Goal: Task Accomplishment & Management: Manage account settings

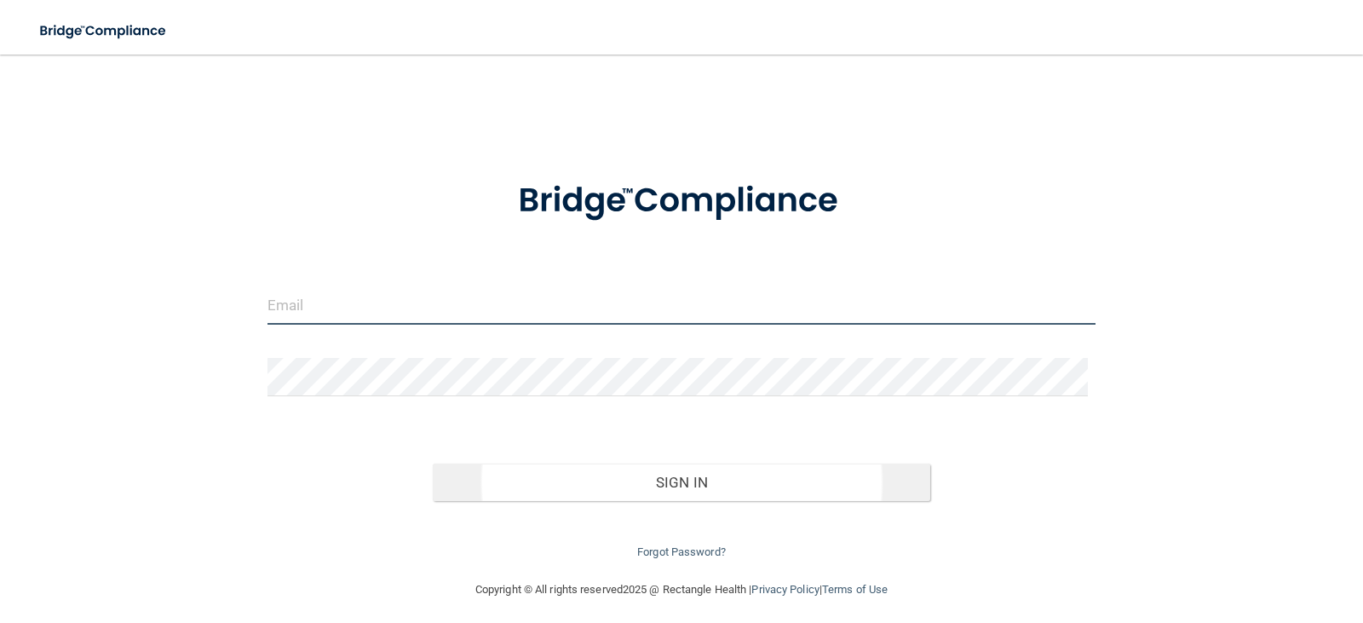
type input "[PERSON_NAME][EMAIL_ADDRESS][DOMAIN_NAME]"
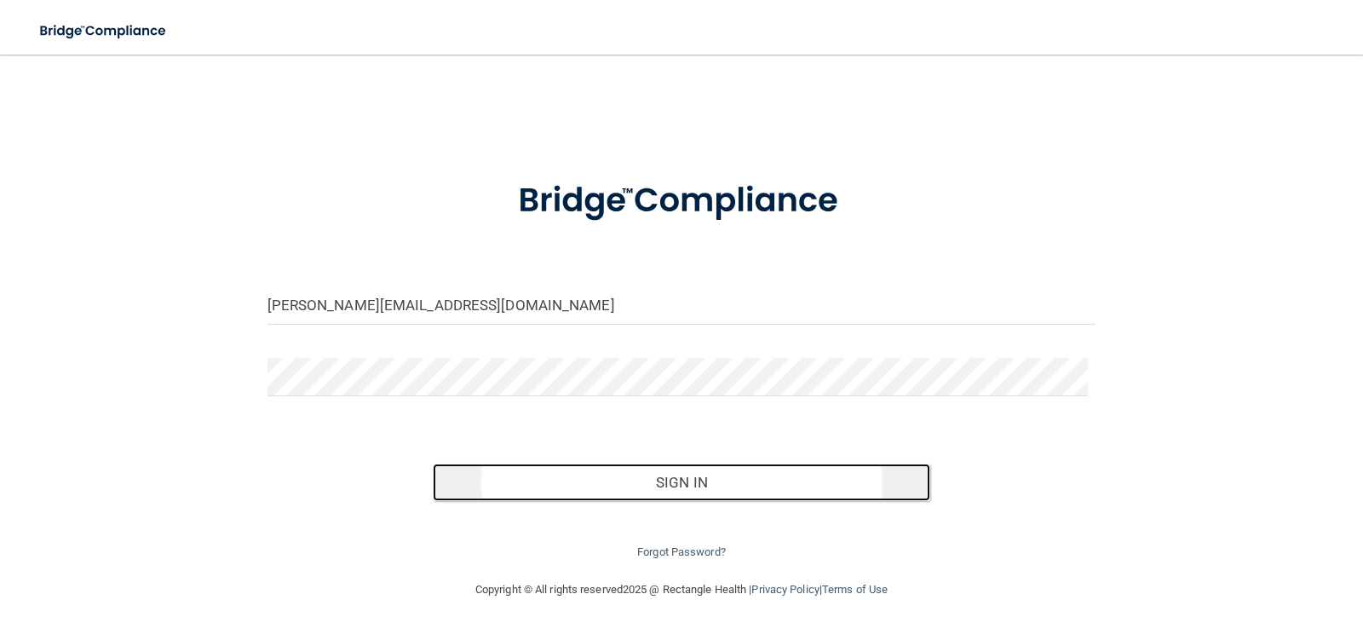
click at [702, 491] on button "Sign In" at bounding box center [681, 481] width 497 height 37
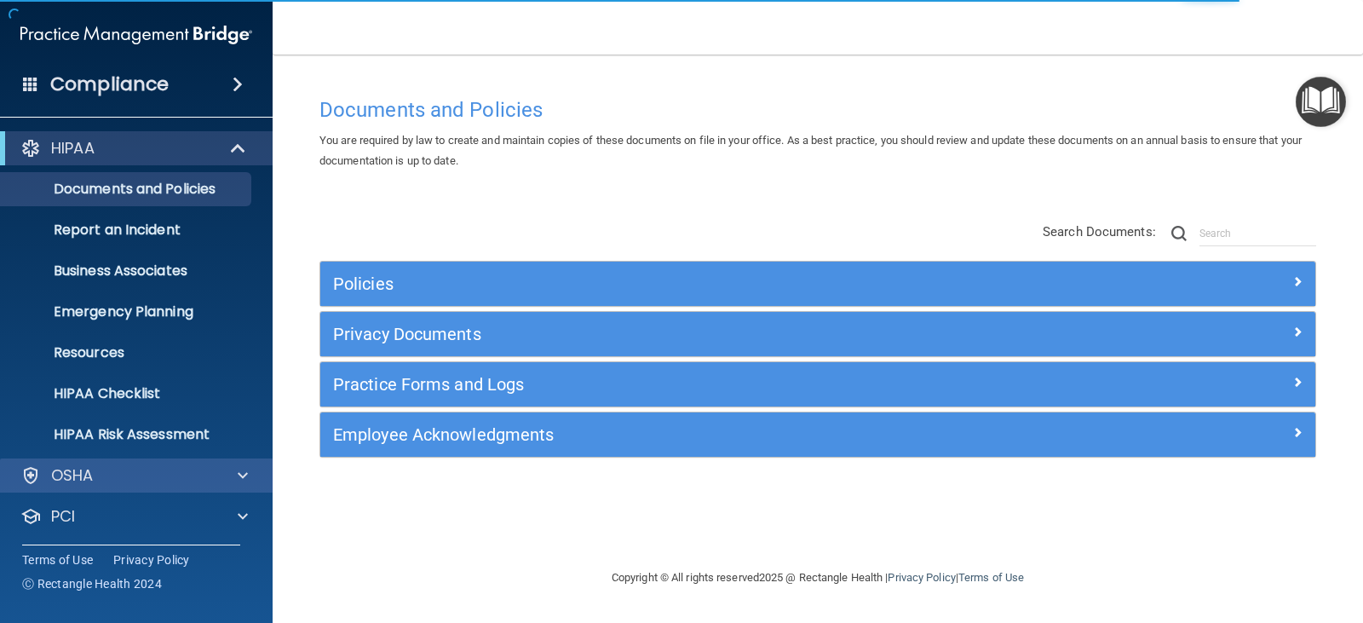
scroll to position [84, 0]
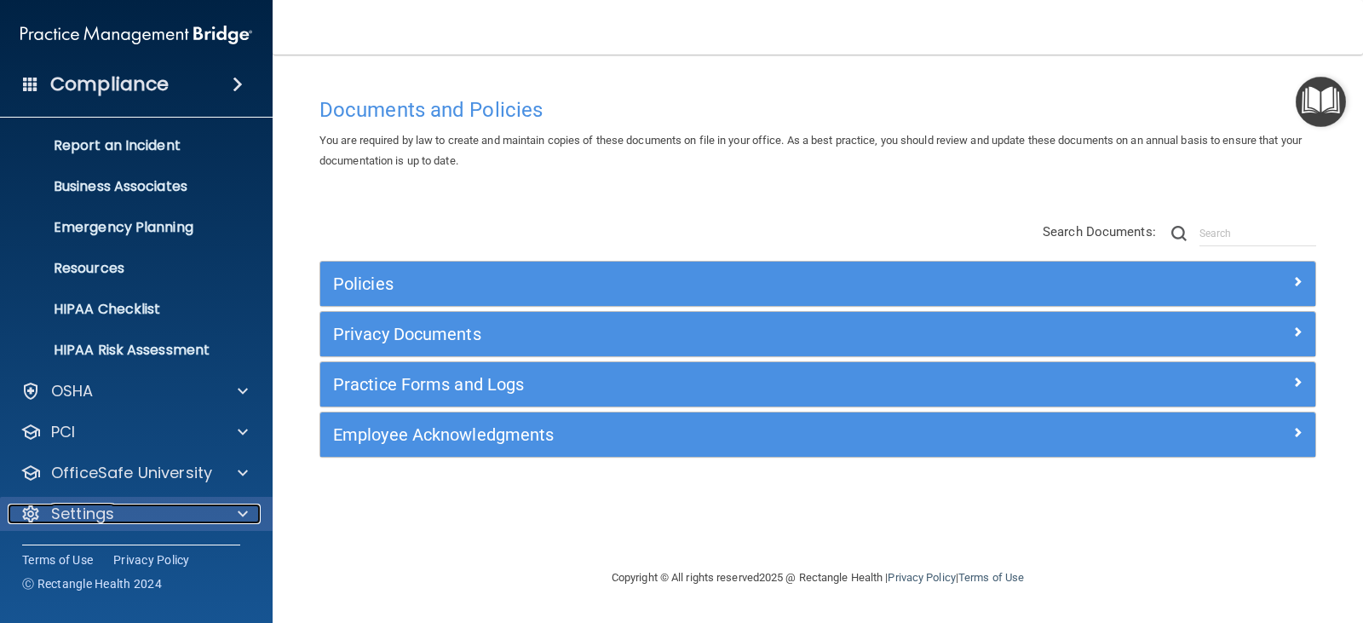
click at [235, 513] on div at bounding box center [240, 513] width 43 height 20
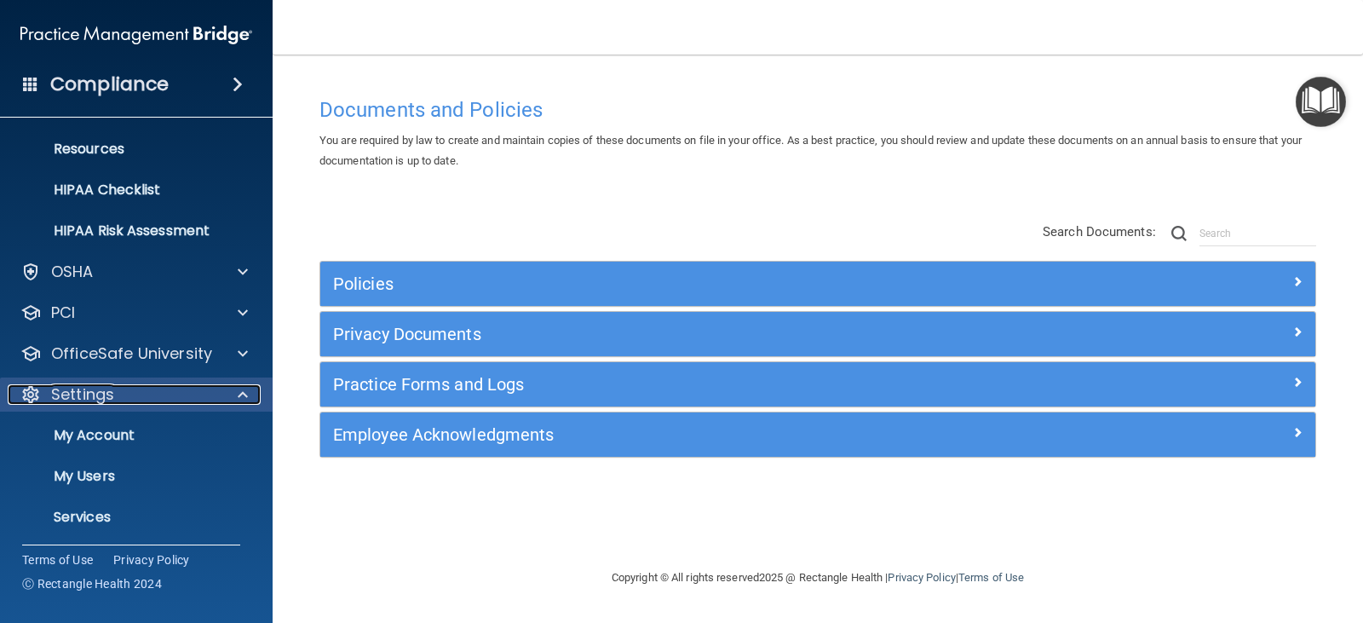
scroll to position [248, 0]
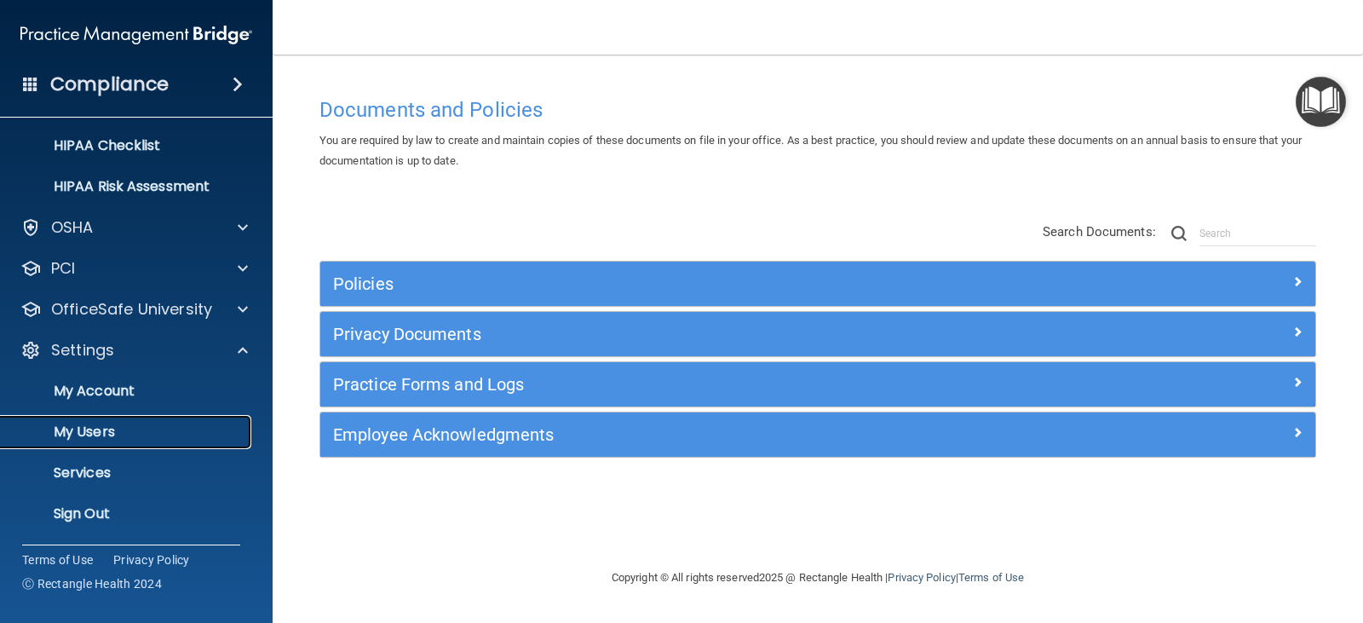
click at [82, 428] on p "My Users" at bounding box center [127, 431] width 233 height 17
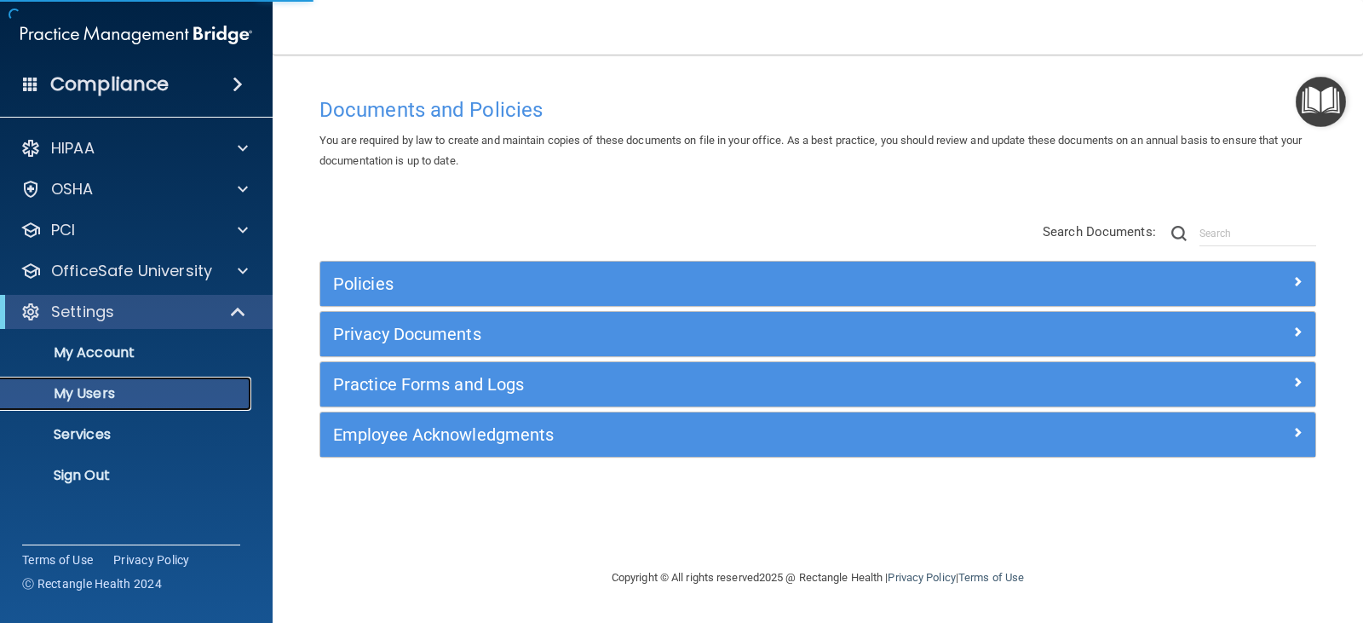
select select "20"
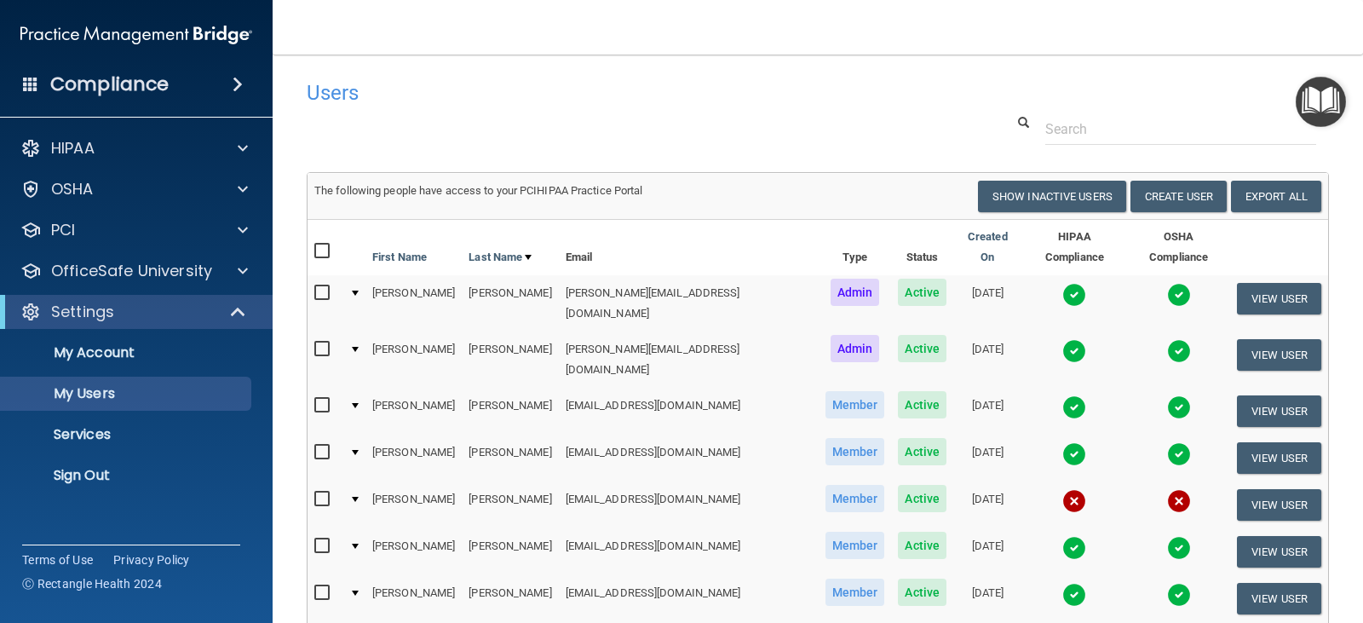
click at [322, 492] on input "checkbox" at bounding box center [324, 499] width 20 height 14
checkbox input "true"
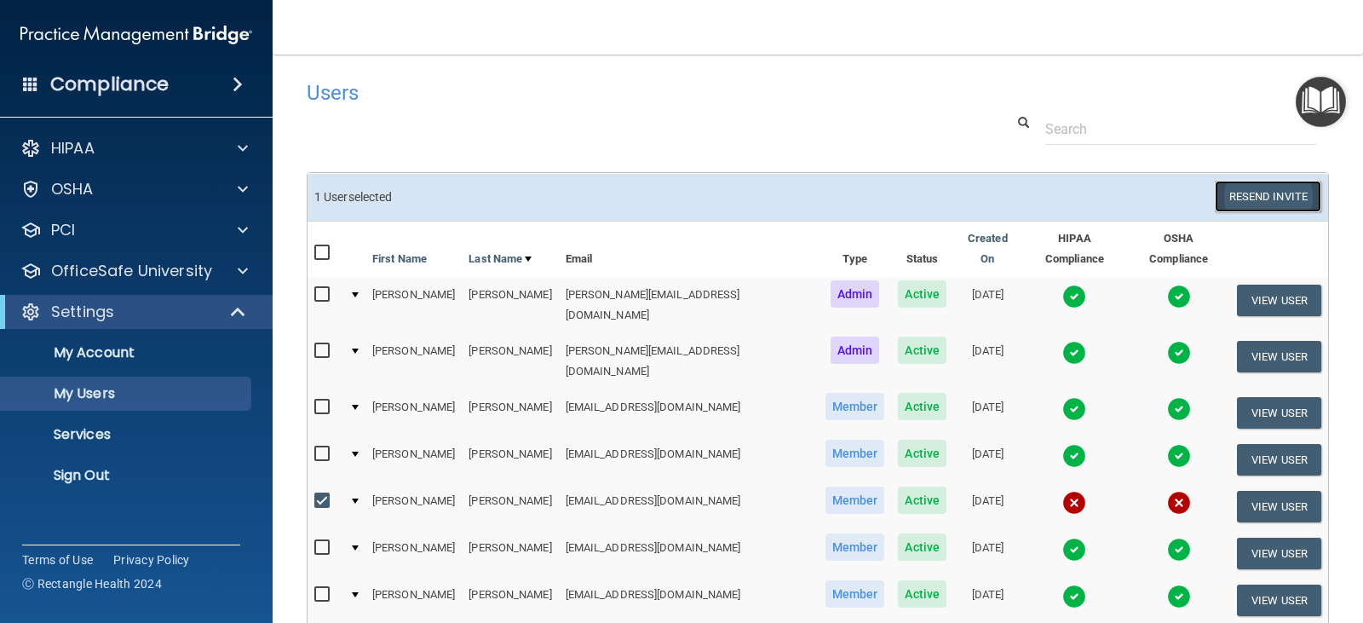
click at [1250, 200] on button "Resend Invite" at bounding box center [1268, 197] width 106 height 32
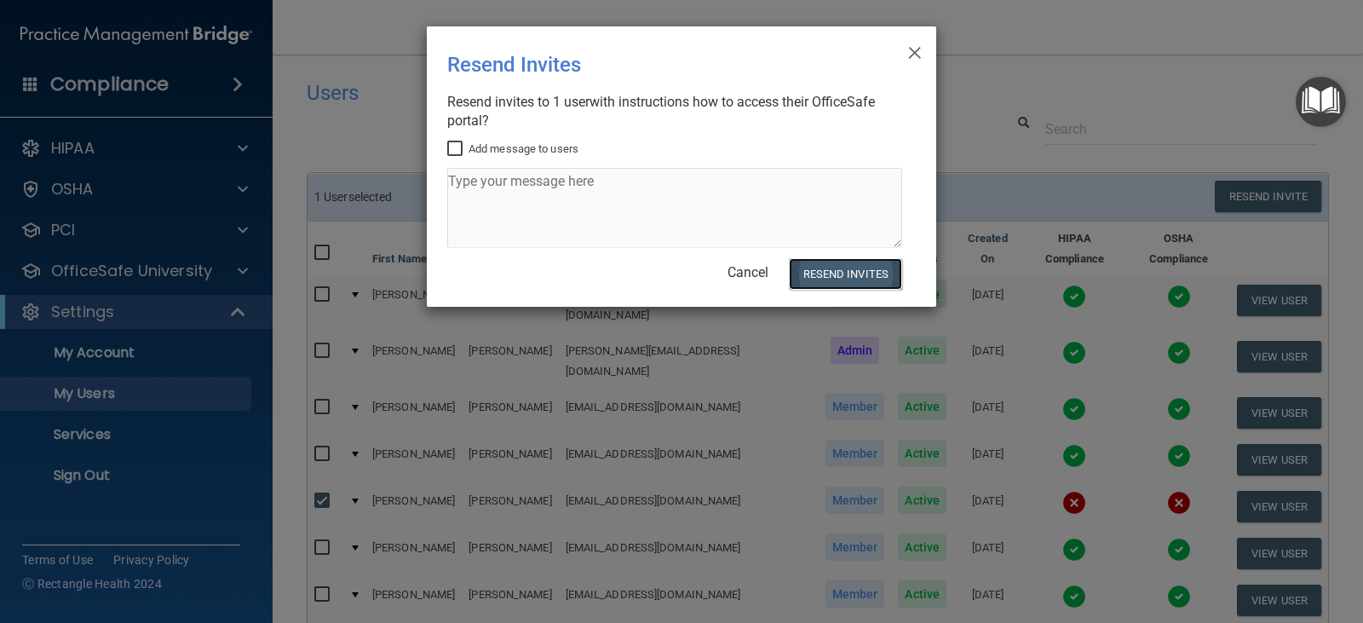
click at [842, 272] on button "Resend Invites" at bounding box center [845, 274] width 113 height 32
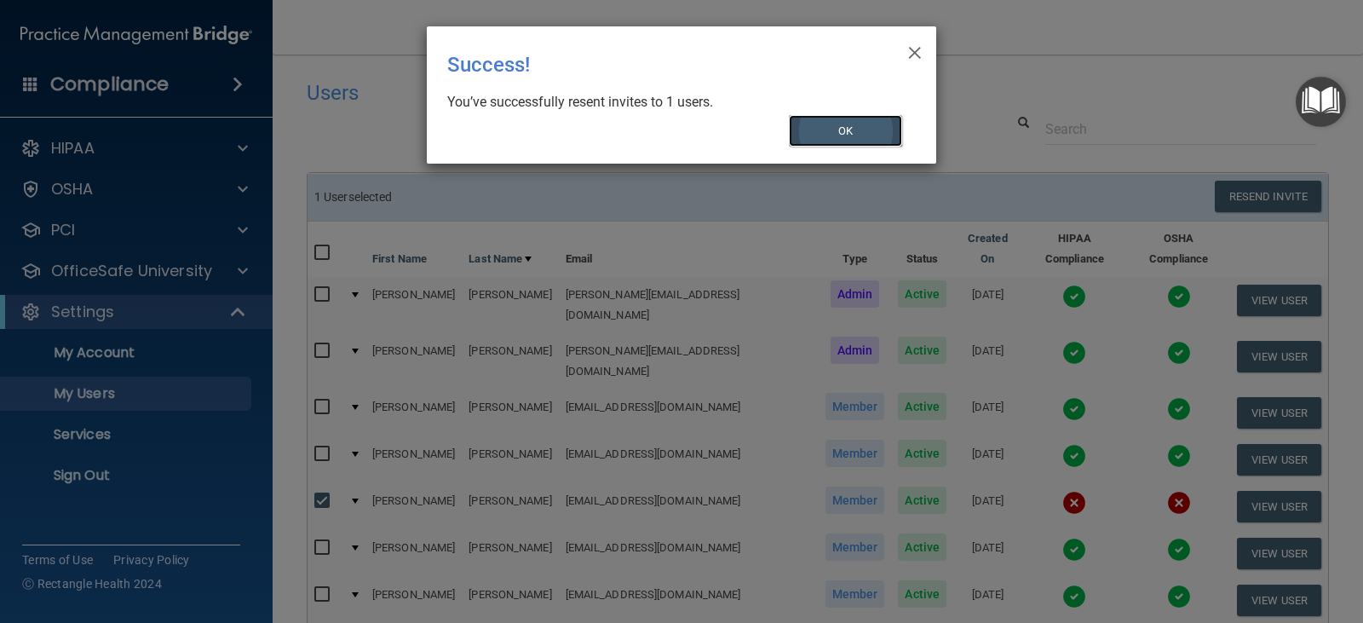
click at [854, 141] on button "OK" at bounding box center [846, 131] width 114 height 32
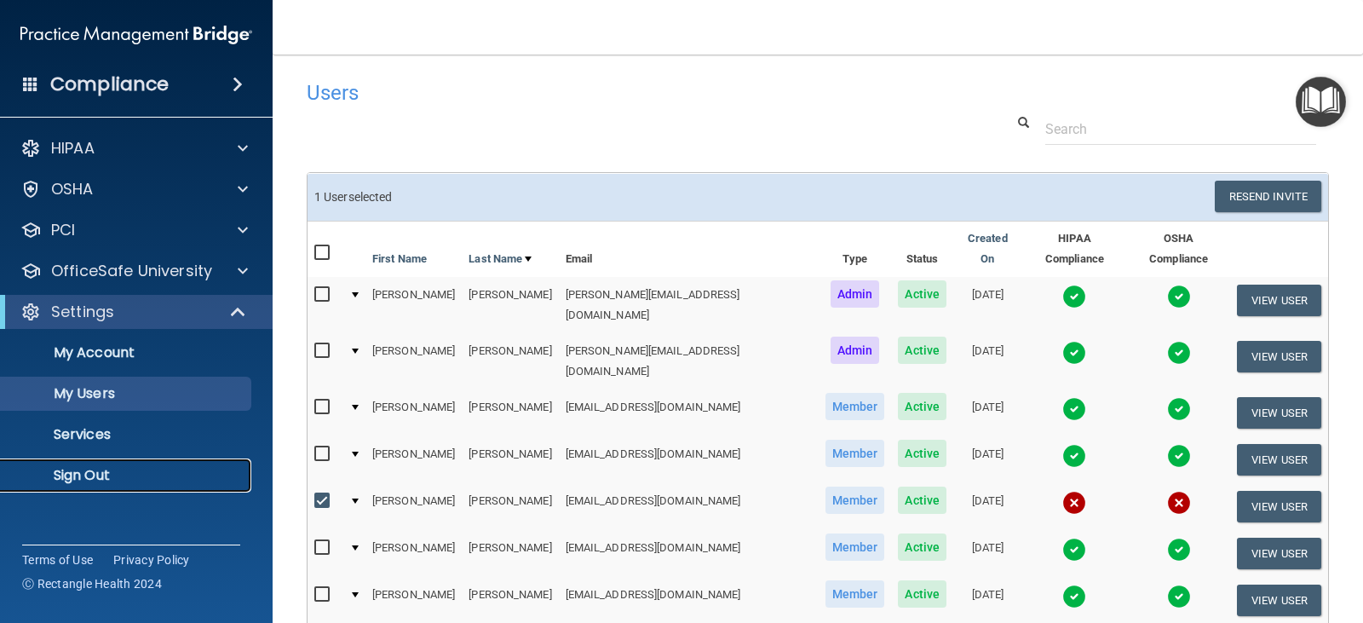
click at [102, 476] on p "Sign Out" at bounding box center [127, 475] width 233 height 17
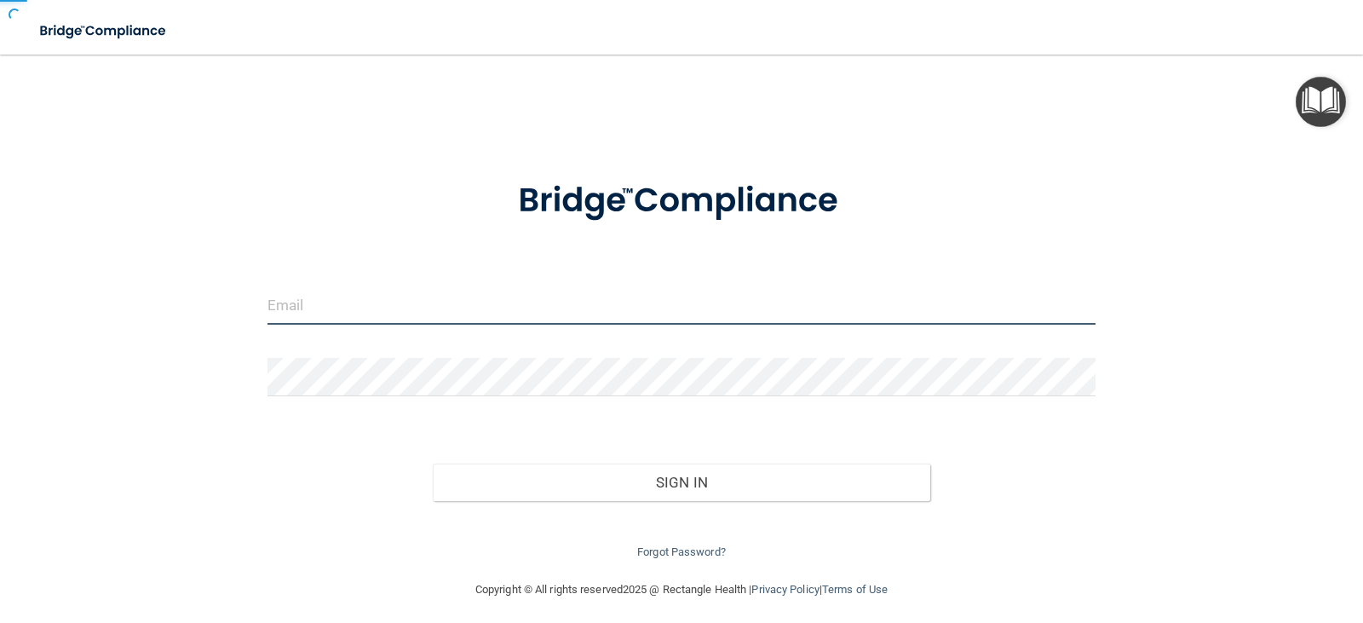
type input "[PERSON_NAME][EMAIL_ADDRESS][DOMAIN_NAME]"
